Goal: Information Seeking & Learning: Learn about a topic

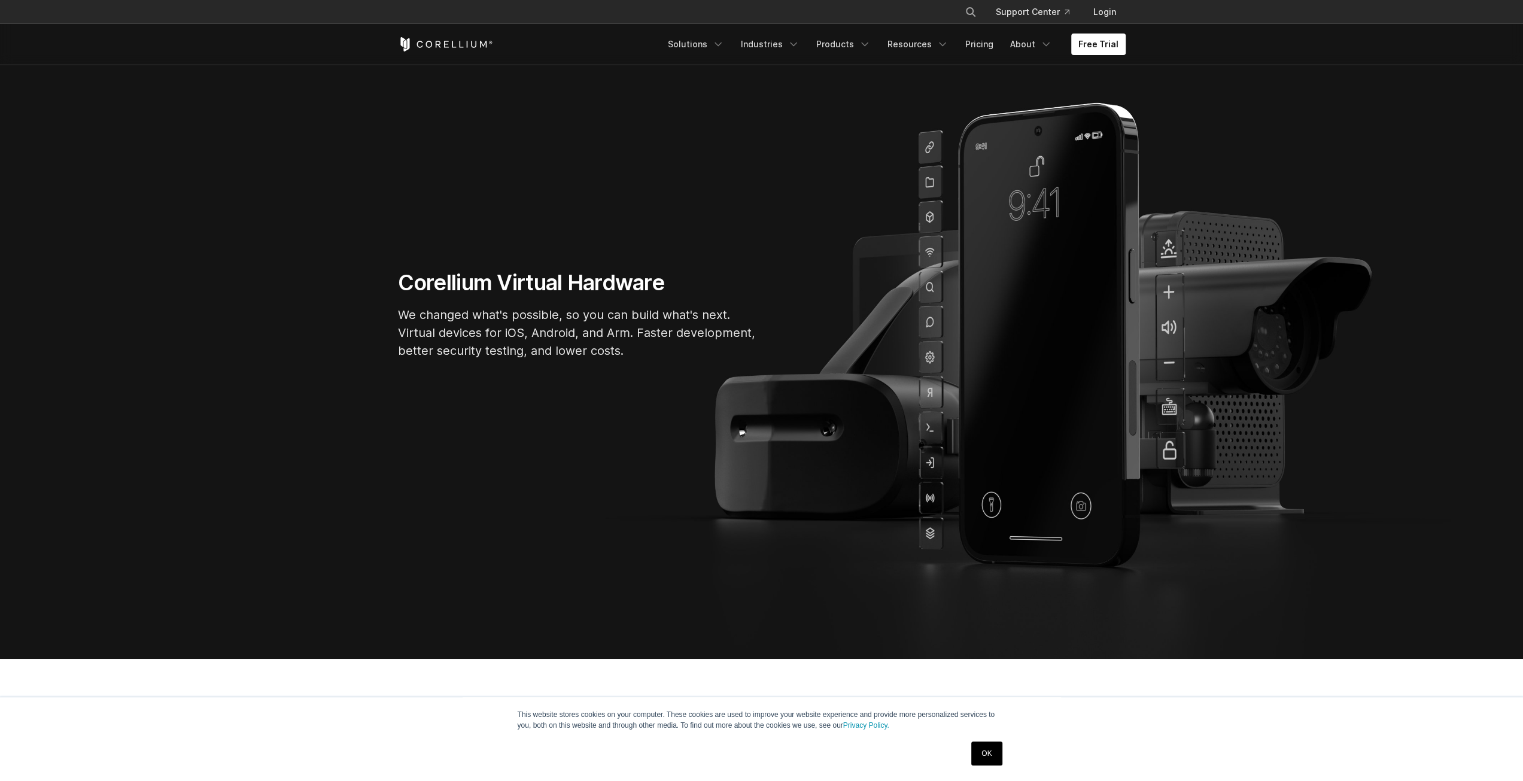
scroll to position [120, 0]
click at [980, 755] on link "OK" at bounding box center [986, 753] width 31 height 24
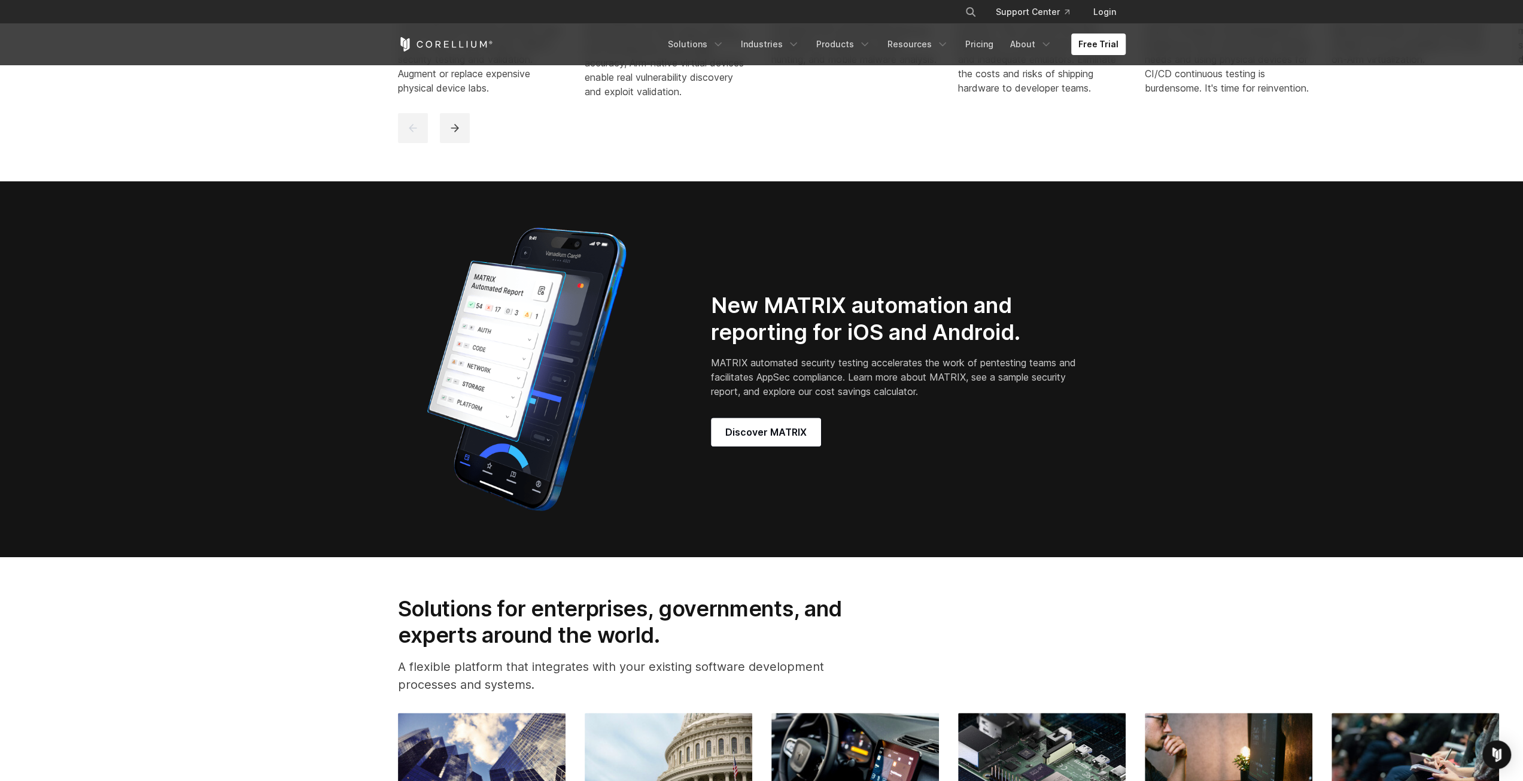
scroll to position [0, 0]
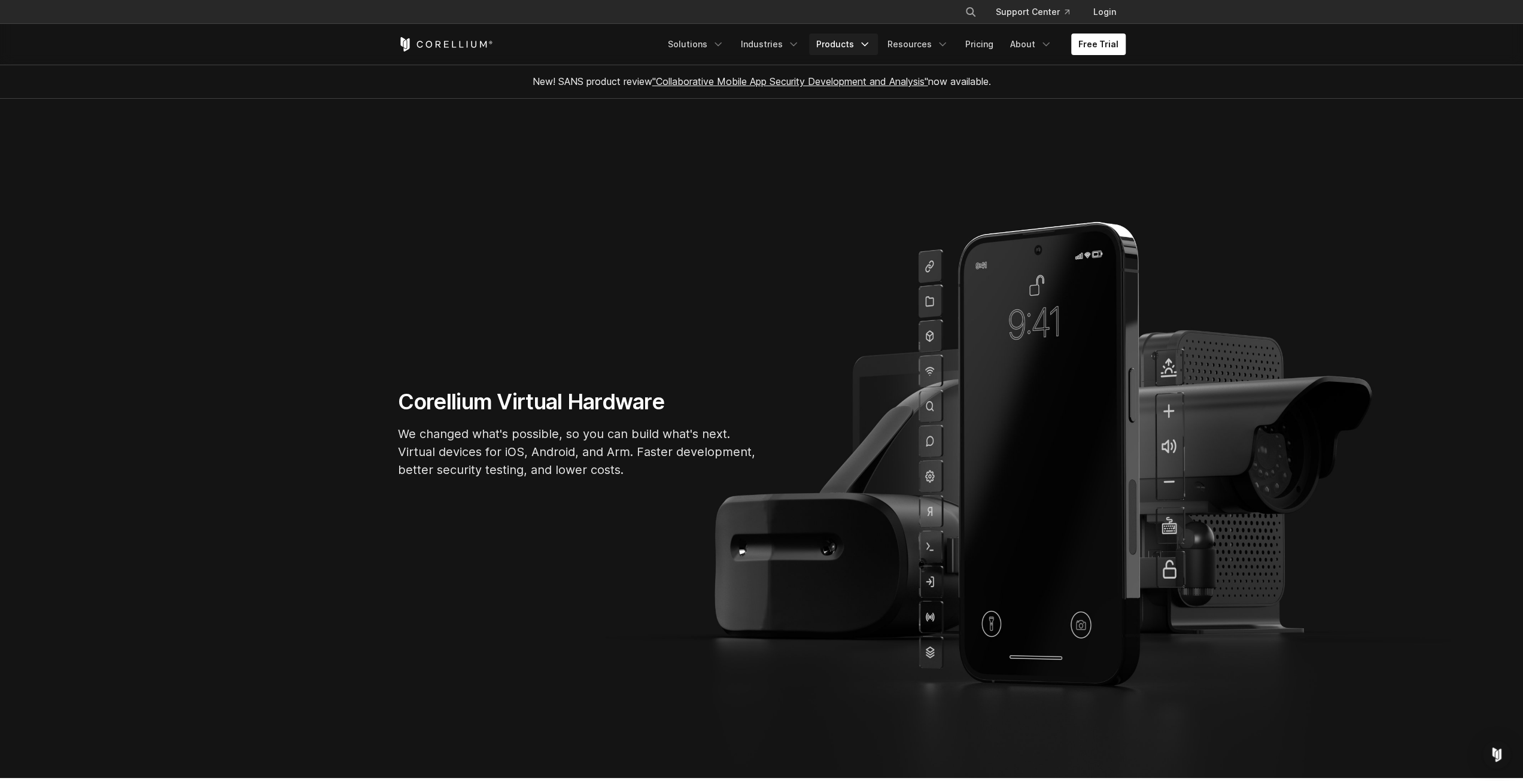
click at [855, 42] on link "Products" at bounding box center [843, 45] width 69 height 22
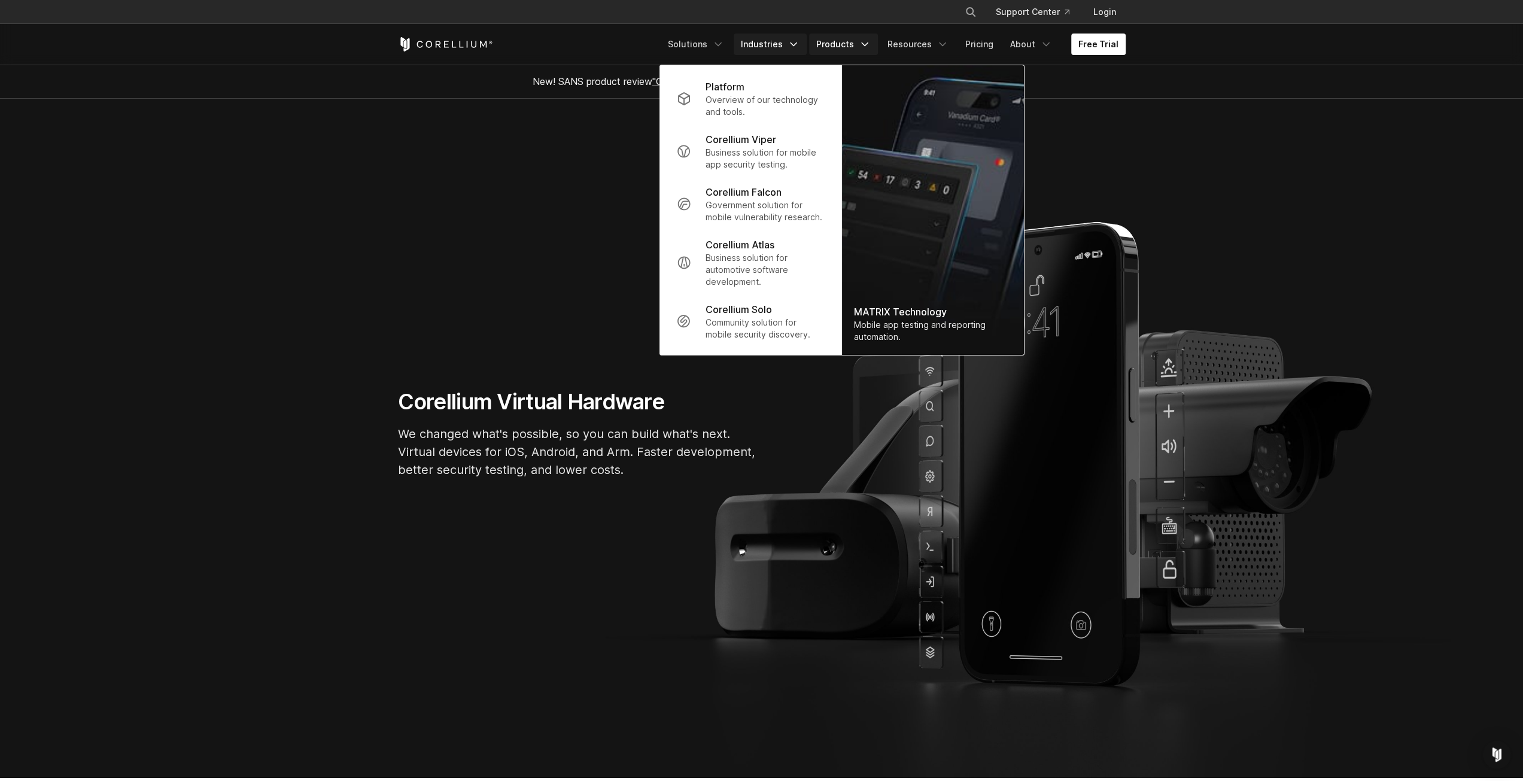
click at [777, 50] on link "Industries" at bounding box center [770, 45] width 73 height 22
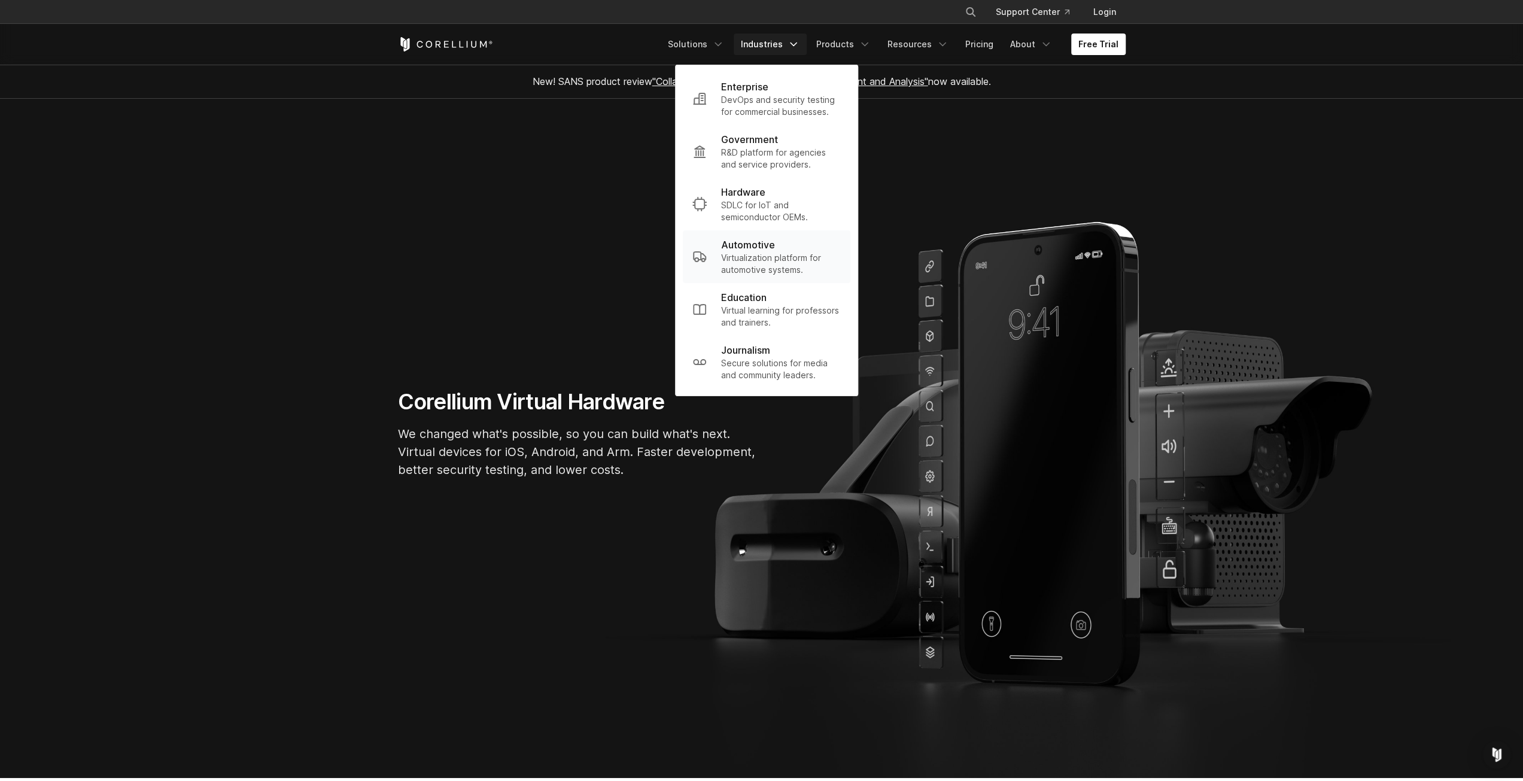
click at [759, 244] on p "Automotive" at bounding box center [748, 245] width 54 height 14
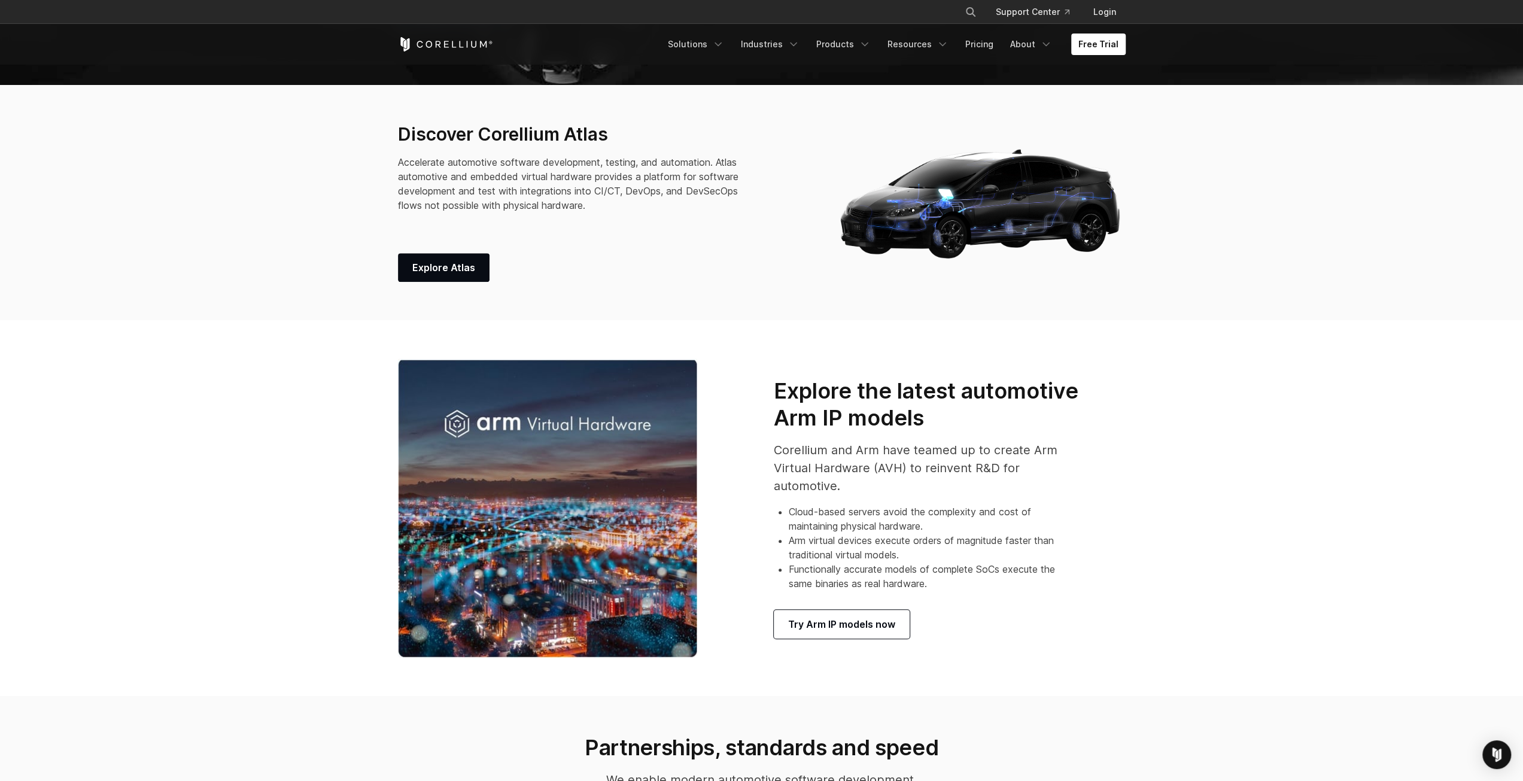
scroll to position [658, 0]
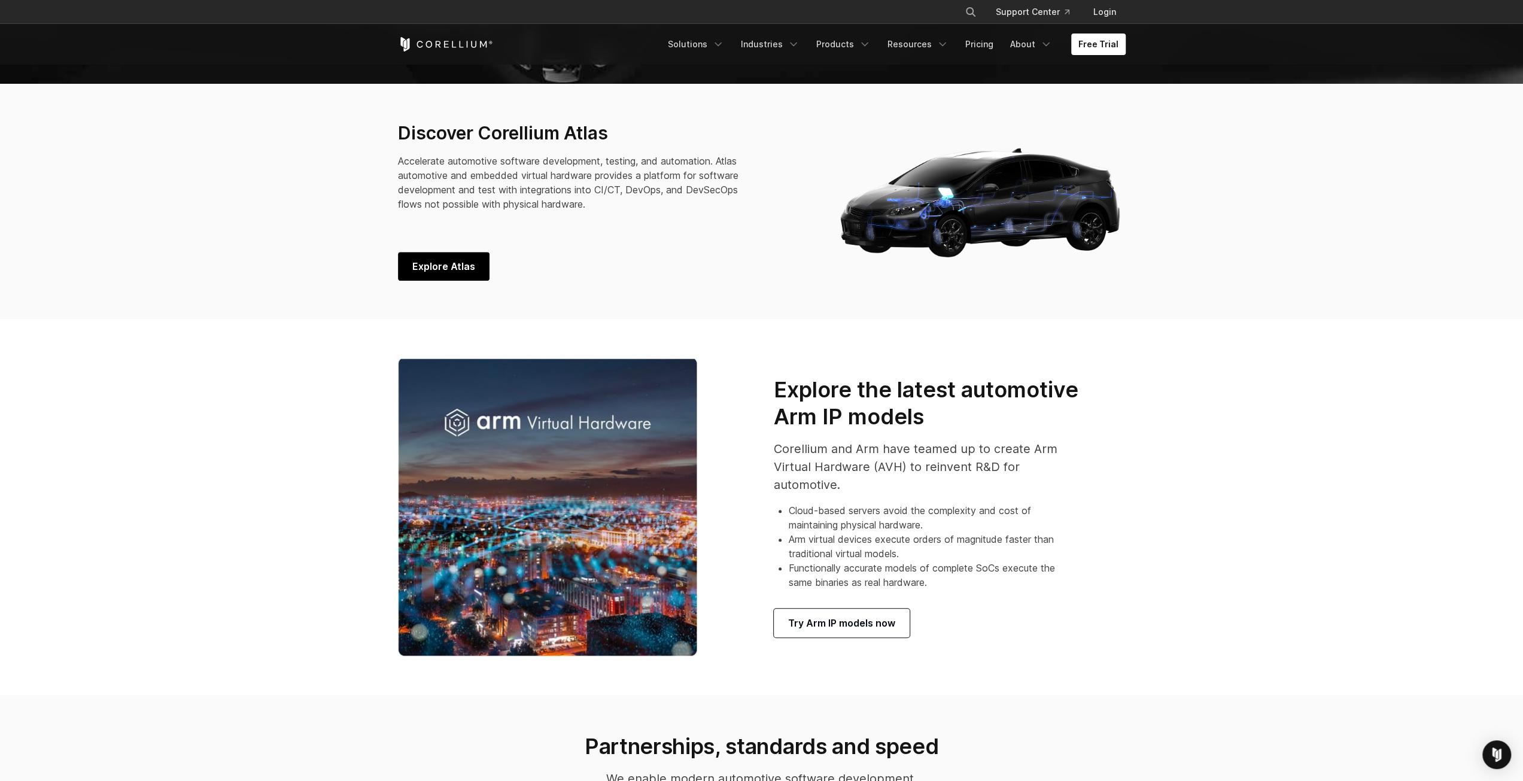
click at [455, 259] on span "Explore Atlas" at bounding box center [443, 266] width 63 height 14
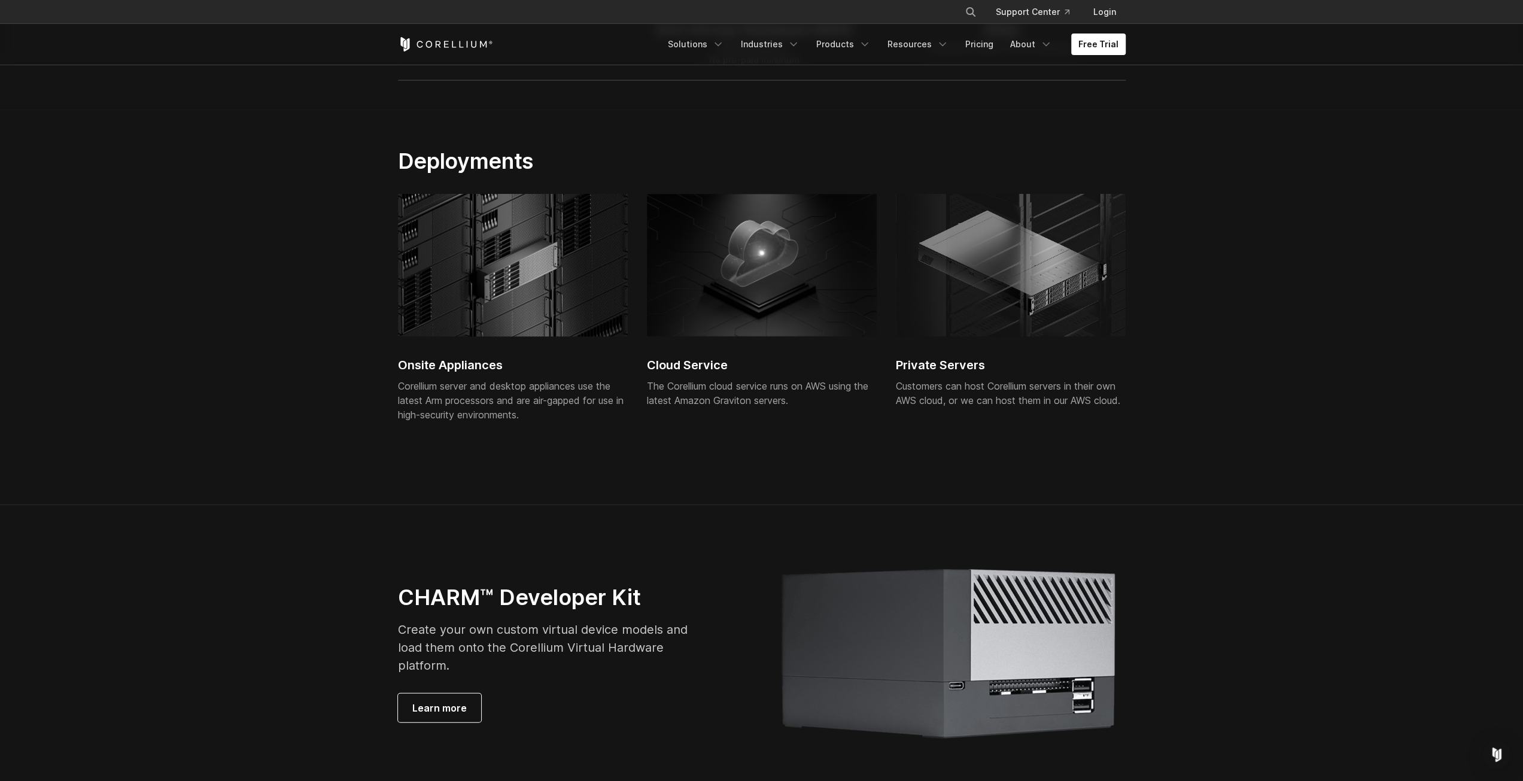
scroll to position [2453, 0]
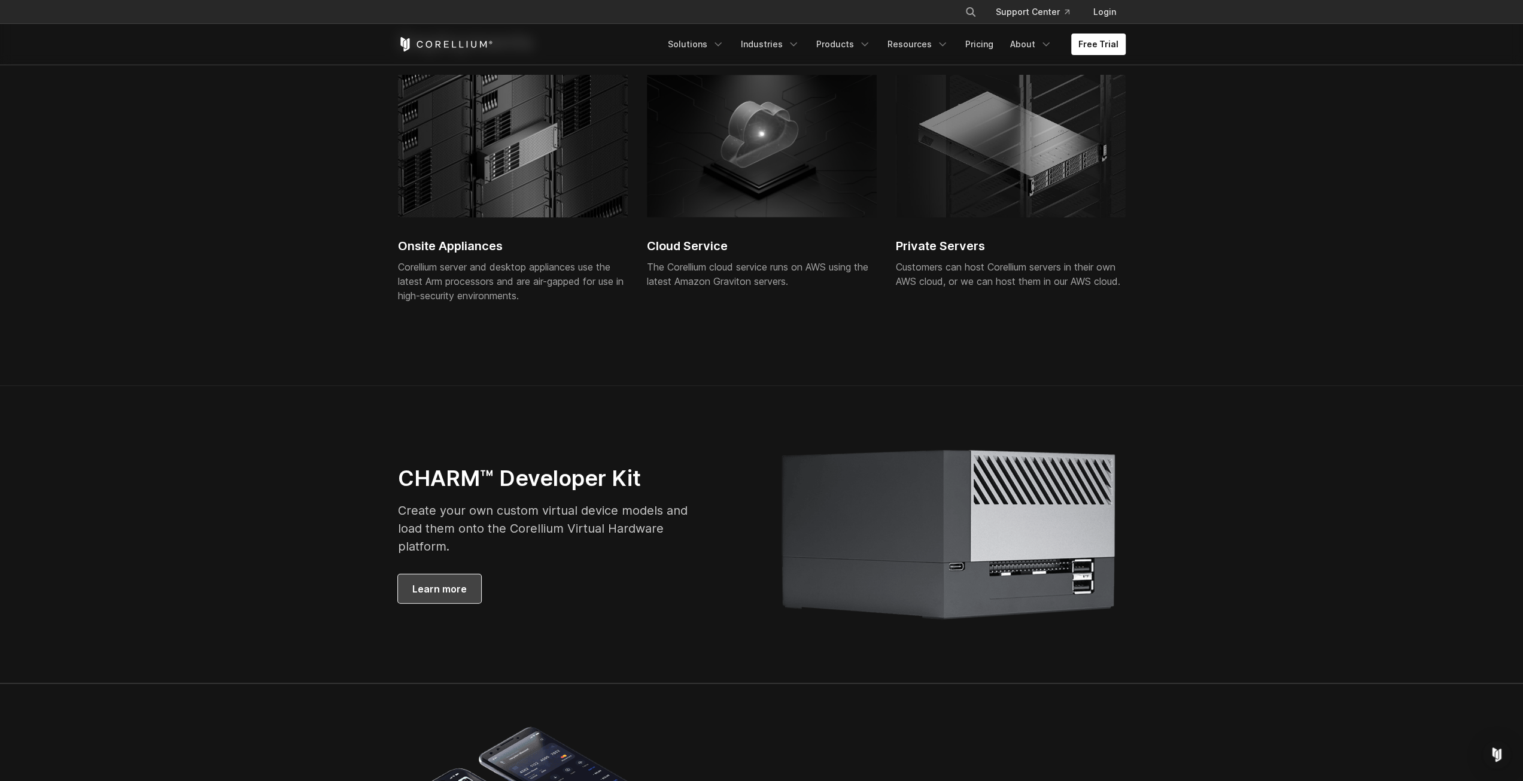
click at [425, 596] on span "Learn more" at bounding box center [439, 589] width 54 height 14
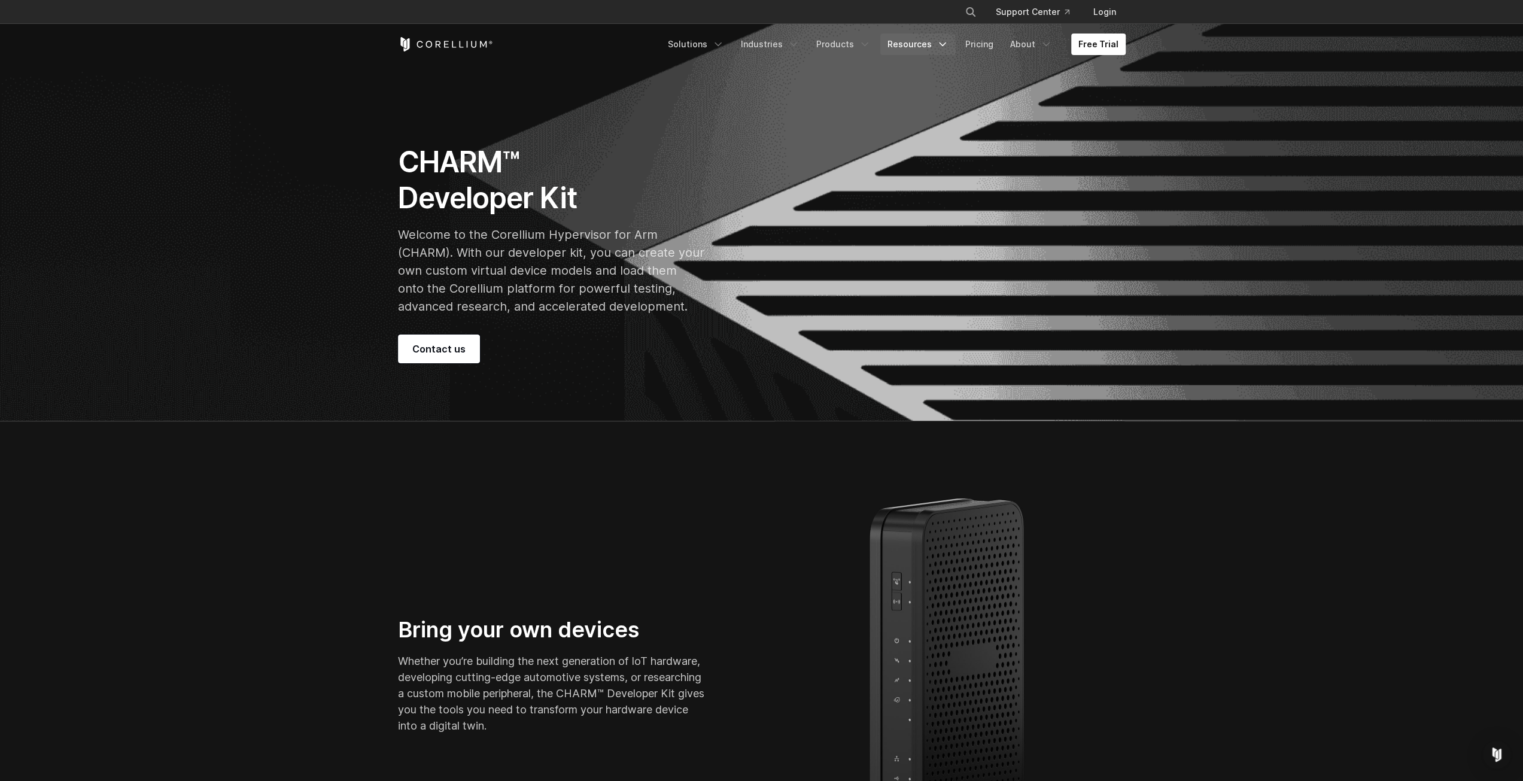
click at [920, 45] on link "Resources" at bounding box center [917, 45] width 75 height 22
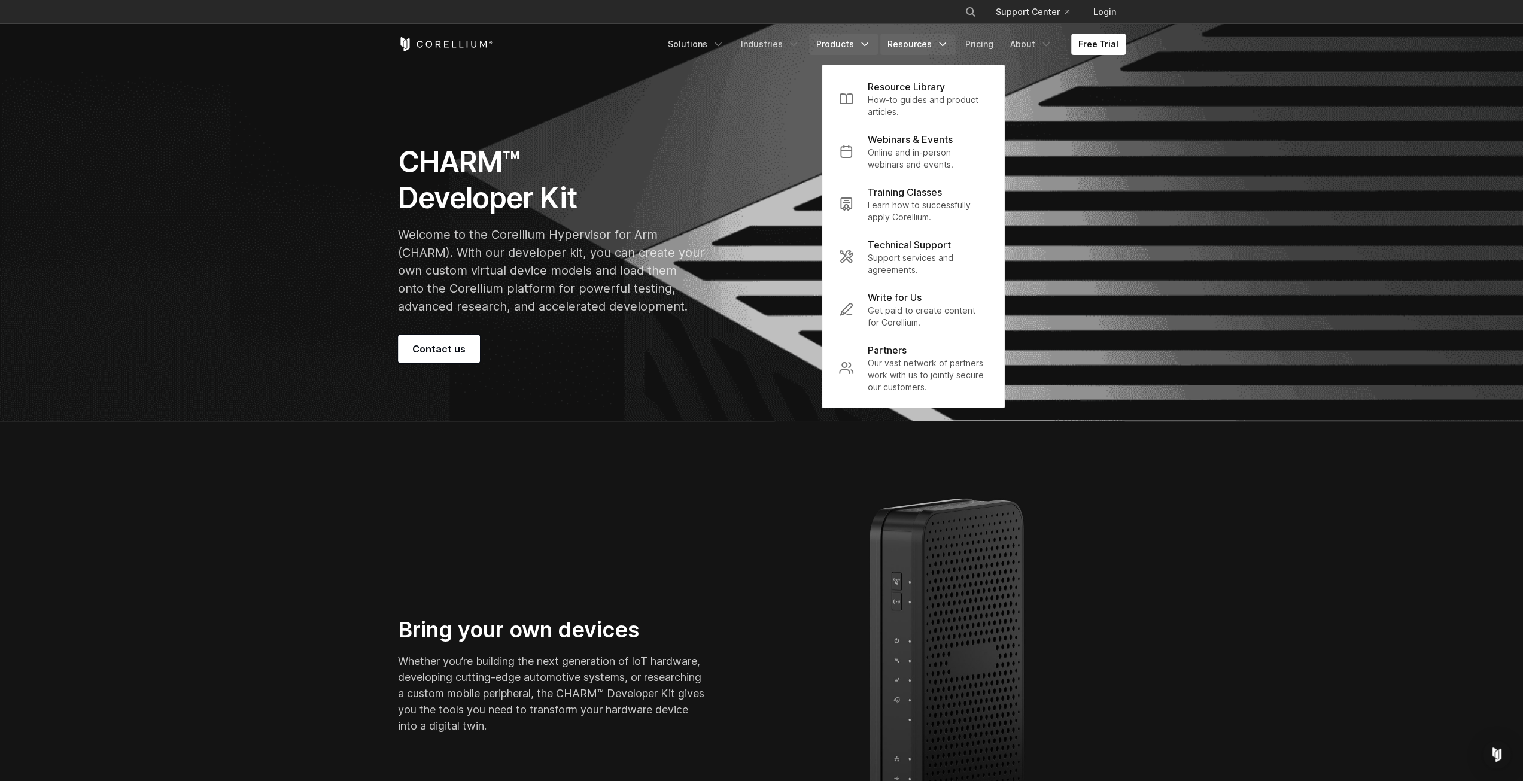
click at [847, 47] on link "Products" at bounding box center [843, 45] width 69 height 22
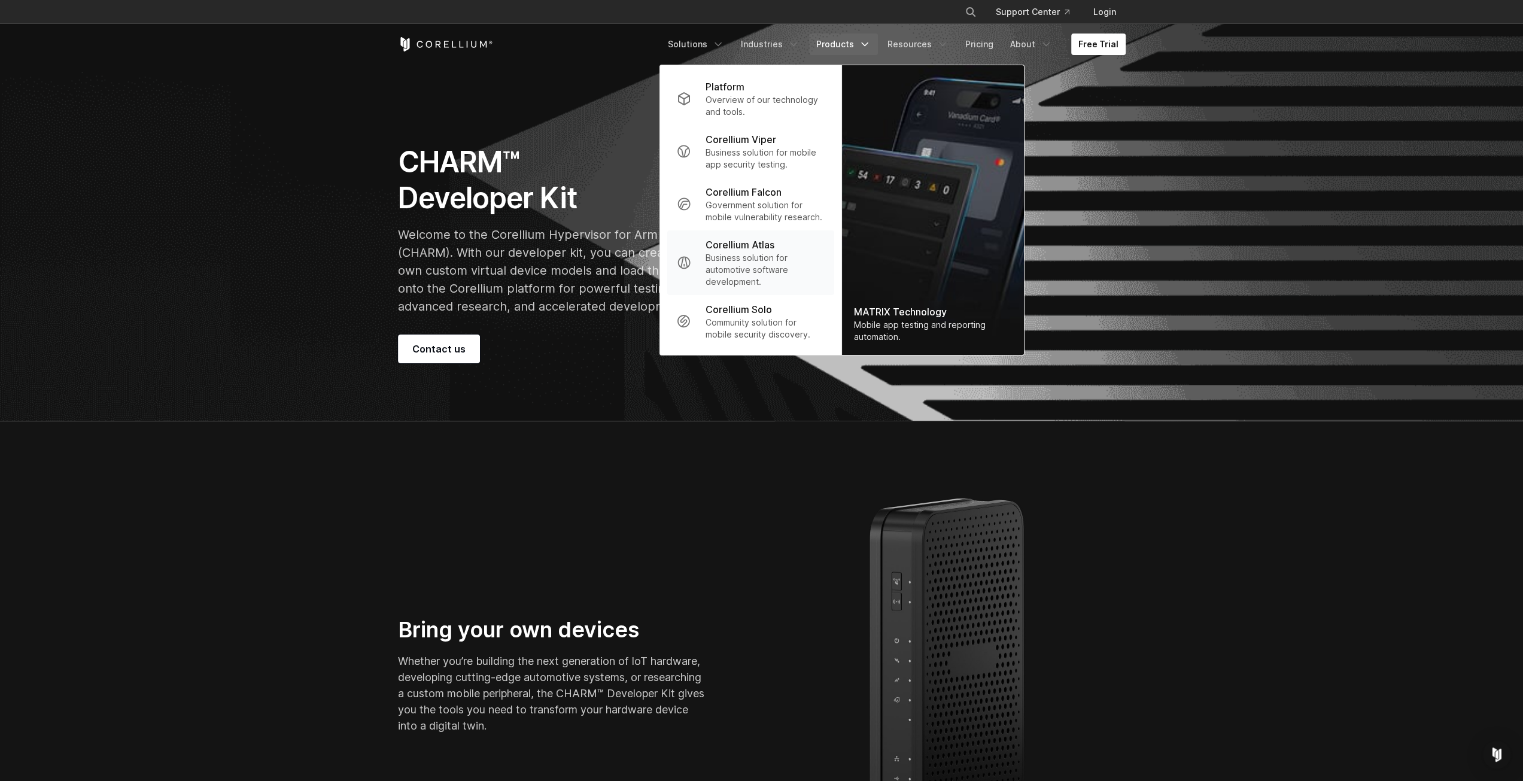
click at [759, 263] on p "Business solution for automotive software development." at bounding box center [764, 270] width 119 height 36
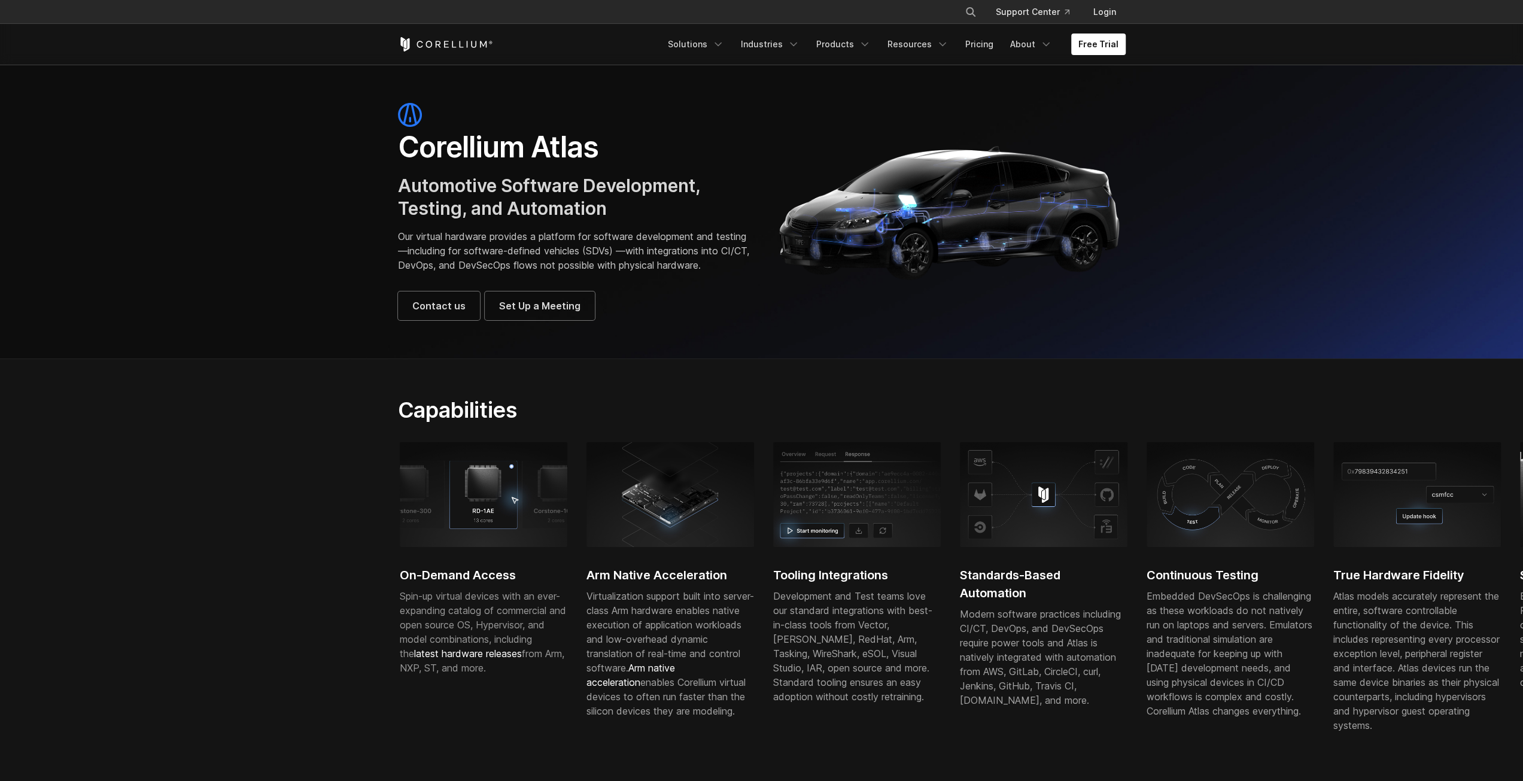
click at [676, 584] on h2 "Arm Native Acceleration" at bounding box center [670, 575] width 168 height 18
drag, startPoint x: 676, startPoint y: 579, endPoint x: 685, endPoint y: 594, distance: 18.0
click at [676, 580] on div "Arm Native Acceleration Virtualization support built into server-class Arm hard…" at bounding box center [669, 587] width 168 height 290
click at [693, 584] on h2 "Arm Native Acceleration" at bounding box center [669, 575] width 168 height 18
click at [692, 584] on h2 "Arm Native Acceleration" at bounding box center [669, 575] width 168 height 18
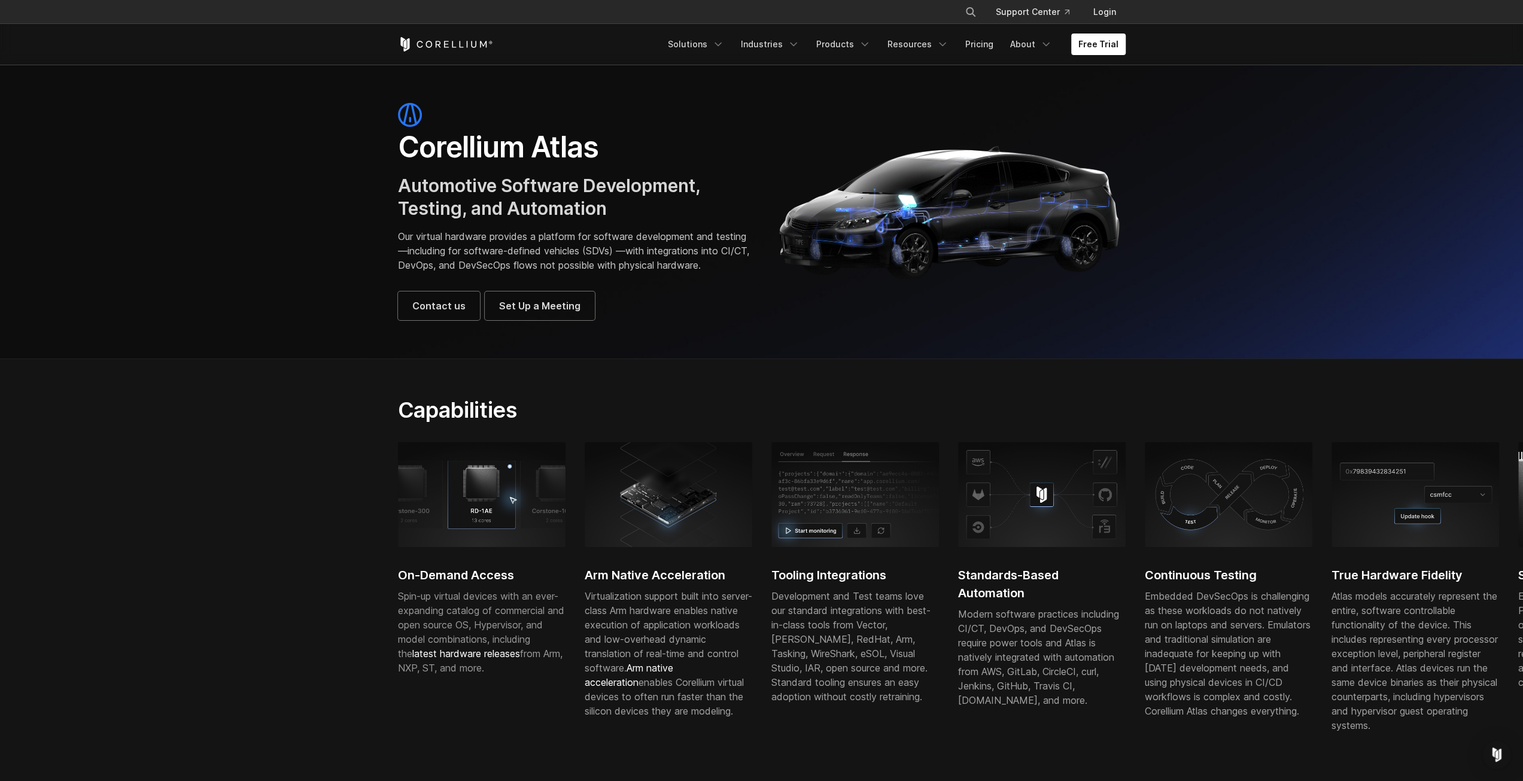
click at [846, 584] on h2 "Tooling Integrations" at bounding box center [855, 575] width 168 height 18
click at [831, 433] on div "Capabilities" at bounding box center [636, 415] width 501 height 36
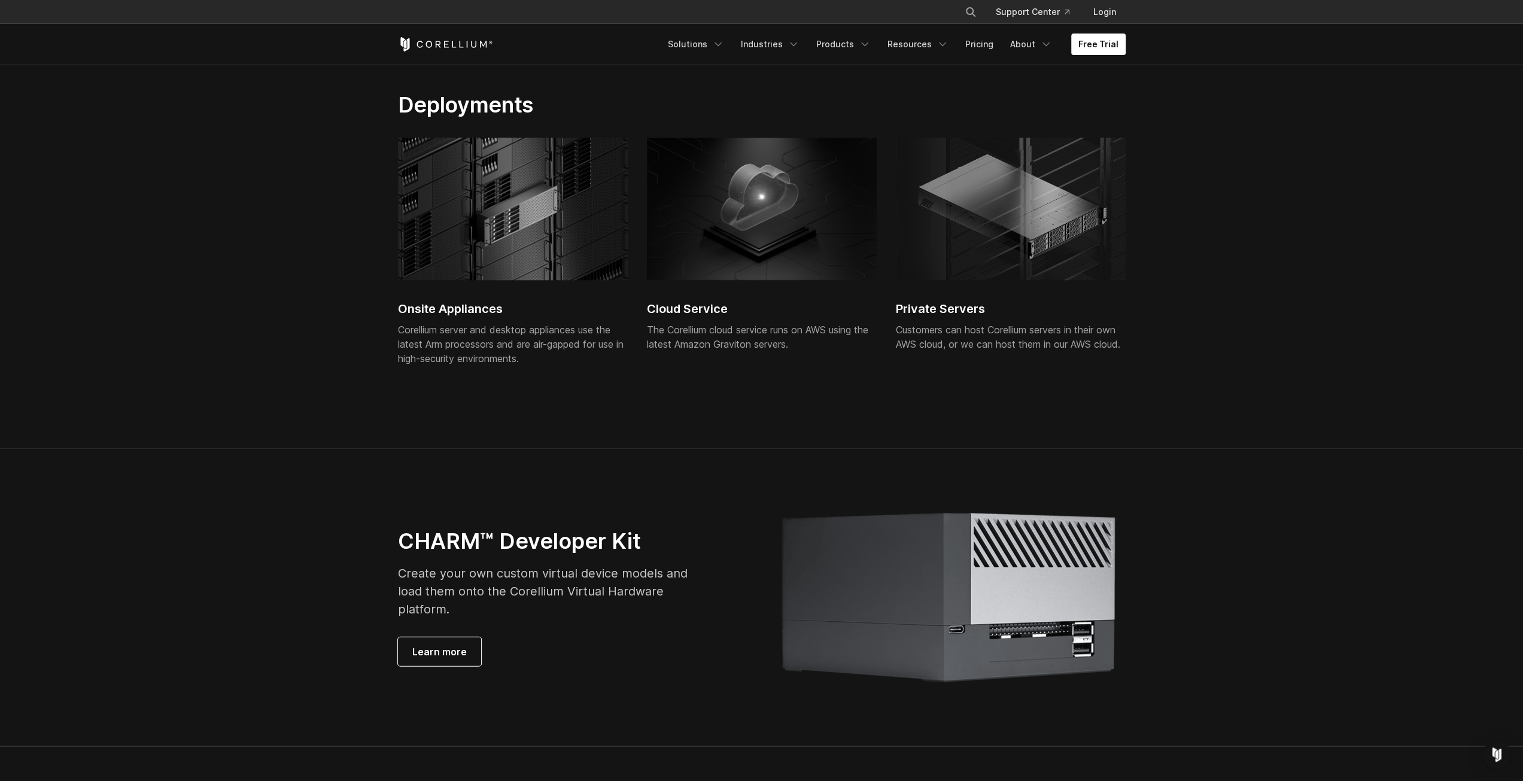
scroll to position [2513, 0]
